Goal: Transaction & Acquisition: Purchase product/service

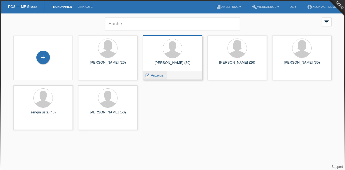
click at [147, 76] on icon "launch" at bounding box center [147, 75] width 5 height 5
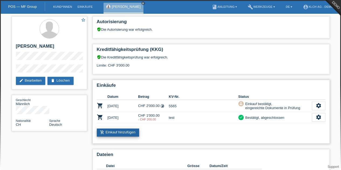
click at [110, 132] on link "add_shopping_cart Einkauf hinzufügen" at bounding box center [118, 133] width 43 height 8
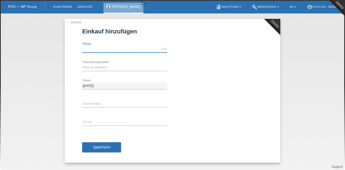
click at [85, 50] on input "text" at bounding box center [124, 49] width 85 height 7
type input "5000.00"
click at [110, 68] on select "Bitte auswählen Kauf auf Rechnung mit Teilzahlungsoption Fixe Raten - Zinsübern…" at bounding box center [124, 67] width 85 height 6
select select "109"
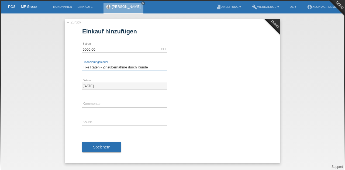
click at [82, 64] on select "Bitte auswählen Kauf auf Rechnung mit Teilzahlungsoption Fixe Raten - Zinsübern…" at bounding box center [124, 67] width 85 height 6
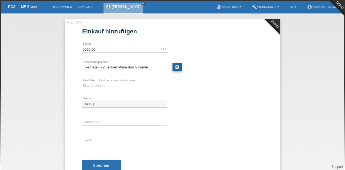
click at [175, 69] on link "calculate" at bounding box center [177, 67] width 9 height 8
type input "5000.00"
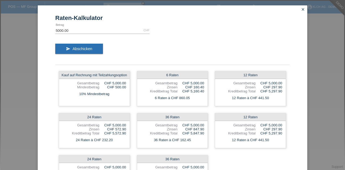
click at [301, 11] on icon "close" at bounding box center [303, 9] width 4 height 4
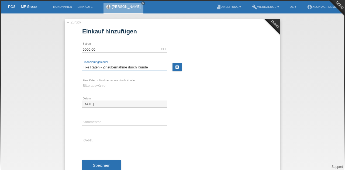
click at [103, 64] on select "Bitte auswählen Kauf auf Rechnung mit Teilzahlungsoption Fixe Raten - Zinsübern…" at bounding box center [124, 67] width 85 height 6
select select "110"
click at [82, 64] on select "Bitte auswählen Kauf auf Rechnung mit Teilzahlungsoption Fixe Raten - Zinsübern…" at bounding box center [124, 67] width 85 height 6
click at [174, 65] on link "calculate" at bounding box center [177, 67] width 9 height 8
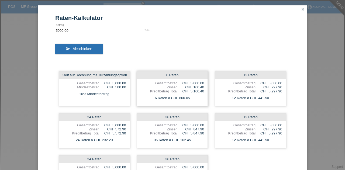
scroll to position [34, 0]
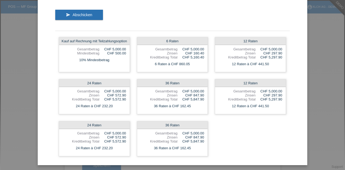
click at [11, 102] on div "Raten-Kalkulator 5000.00 CHF error Betrag send Abschicken Kauf auf Rechnung mit…" at bounding box center [172, 85] width 345 height 170
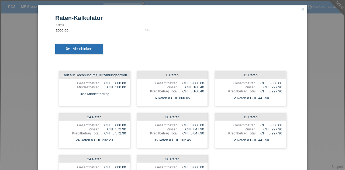
click at [301, 10] on icon "close" at bounding box center [303, 9] width 4 height 4
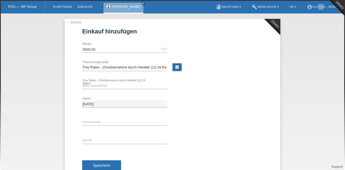
drag, startPoint x: 316, startPoint y: 12, endPoint x: 323, endPoint y: 5, distance: 9.5
click at [323, 5] on li "account_circle XLCH AG - DEMO ▾" at bounding box center [324, 7] width 38 height 14
click at [318, 8] on link "account_circle XLCH AG - DEMO ▾" at bounding box center [324, 6] width 38 height 3
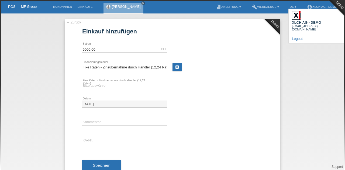
click at [293, 37] on link "Logout" at bounding box center [297, 39] width 11 height 4
